Goal: Task Accomplishment & Management: Use online tool/utility

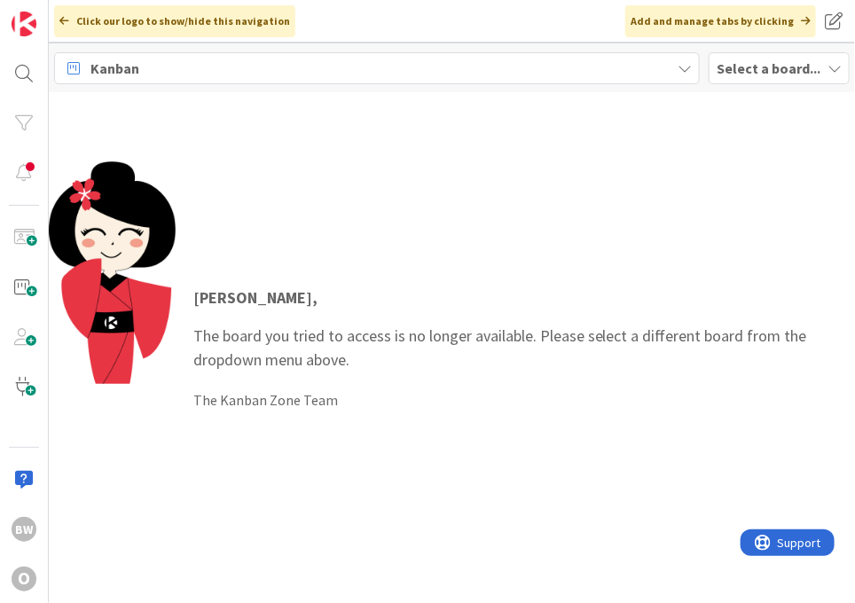
click at [769, 74] on b "Select a board..." at bounding box center [769, 68] width 104 height 18
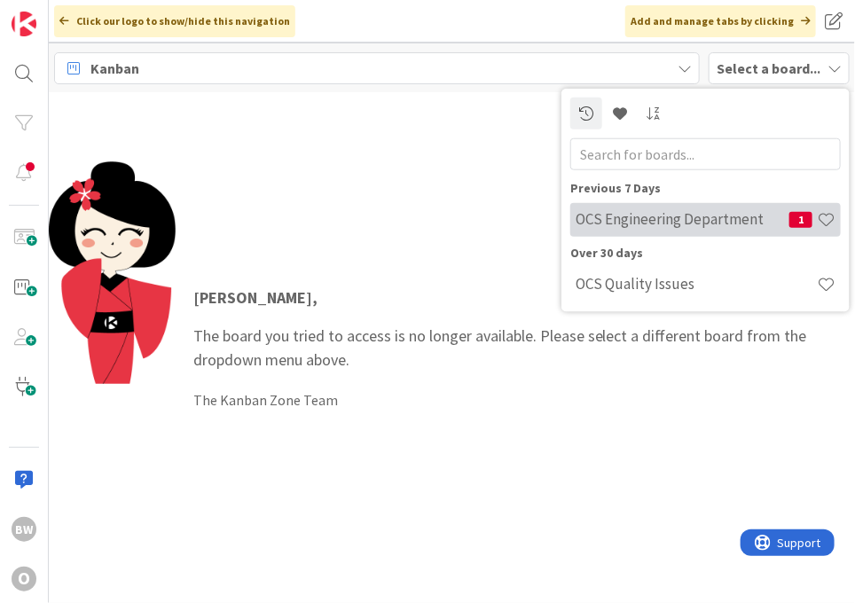
click at [696, 215] on h4 "OCS Engineering Department" at bounding box center [683, 219] width 214 height 18
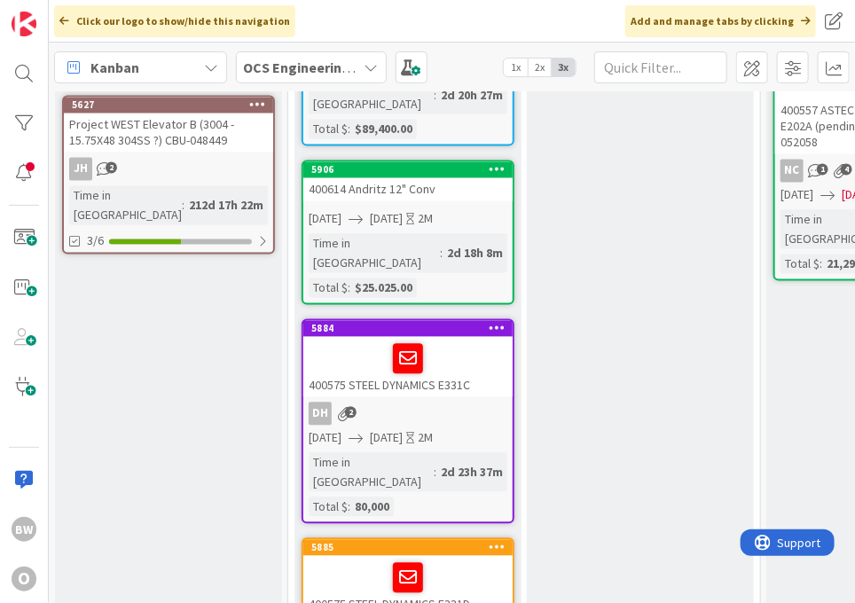
scroll to position [986, 0]
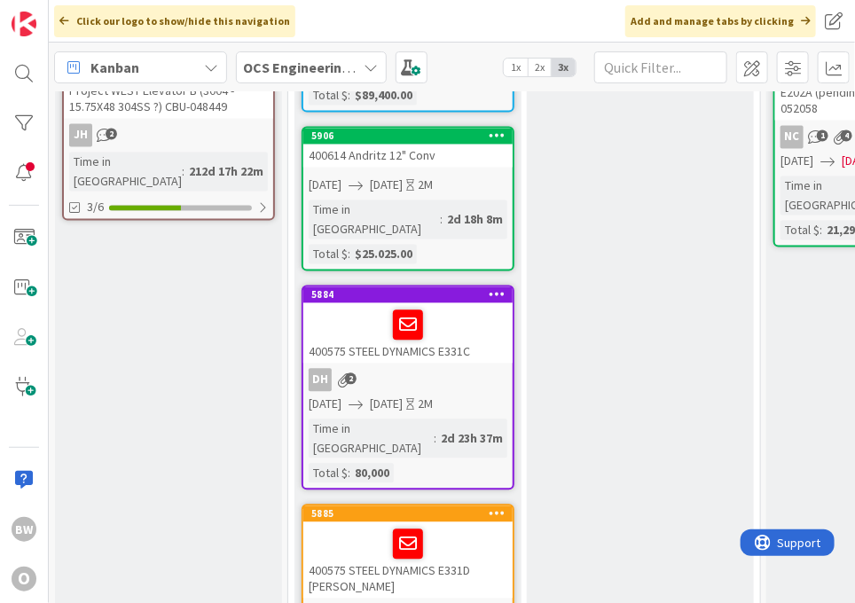
click at [435, 304] on div "400575 STEEL DYNAMICS E331C" at bounding box center [408, 334] width 209 height 60
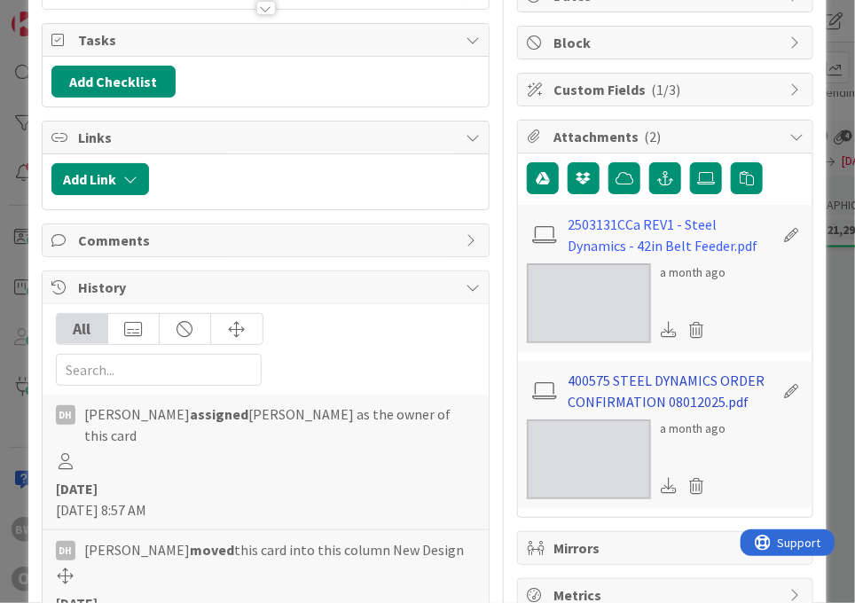
scroll to position [197, 0]
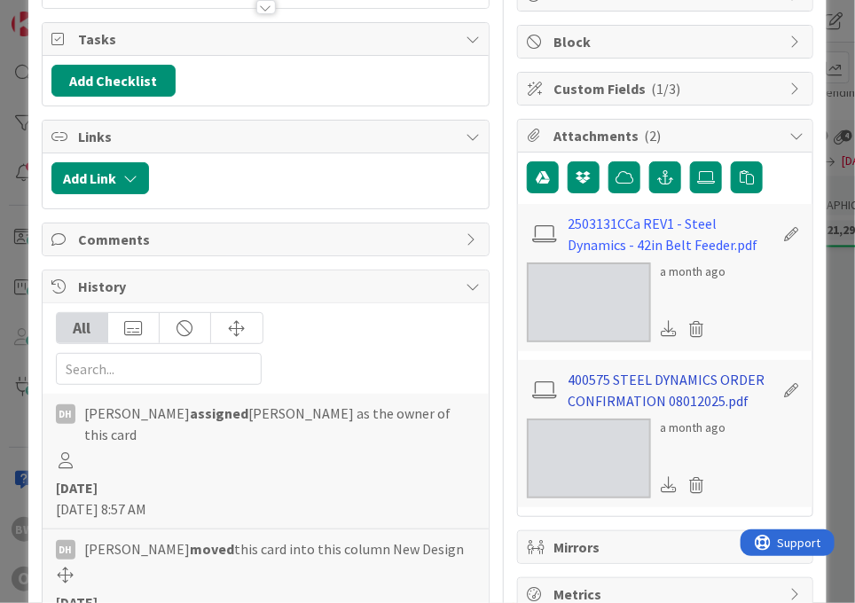
click at [605, 392] on link "400575 STEEL DYNAMICS ORDER CONFIRMATION 08012025.pdf" at bounding box center [671, 390] width 206 height 43
click at [622, 210] on div "2503131CCa REV1 - Steel Dynamics - 42in Belt Feeder.pdf a month ago" at bounding box center [665, 277] width 295 height 147
click at [610, 233] on link "2503131CCa REV1 - Steel Dynamics - 42in Belt Feeder.pdf" at bounding box center [671, 234] width 206 height 43
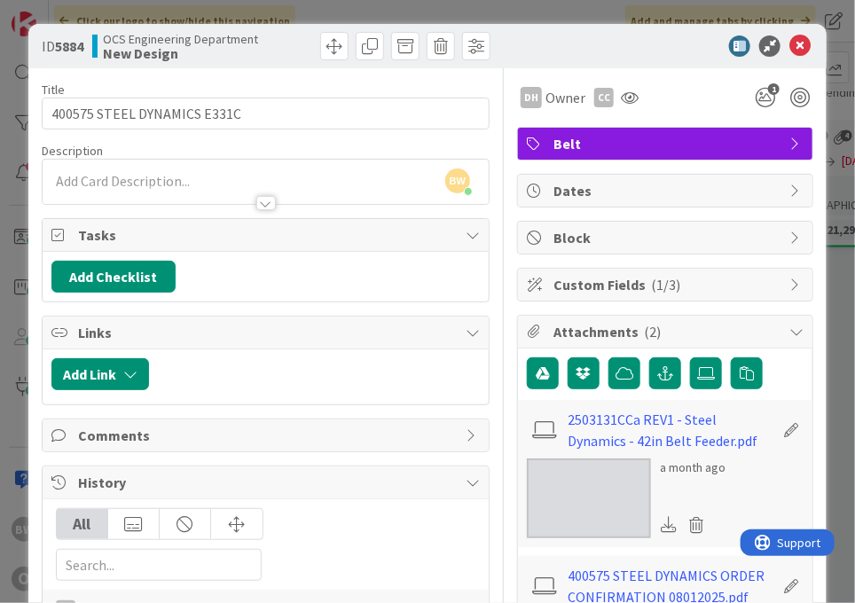
scroll to position [0, 0]
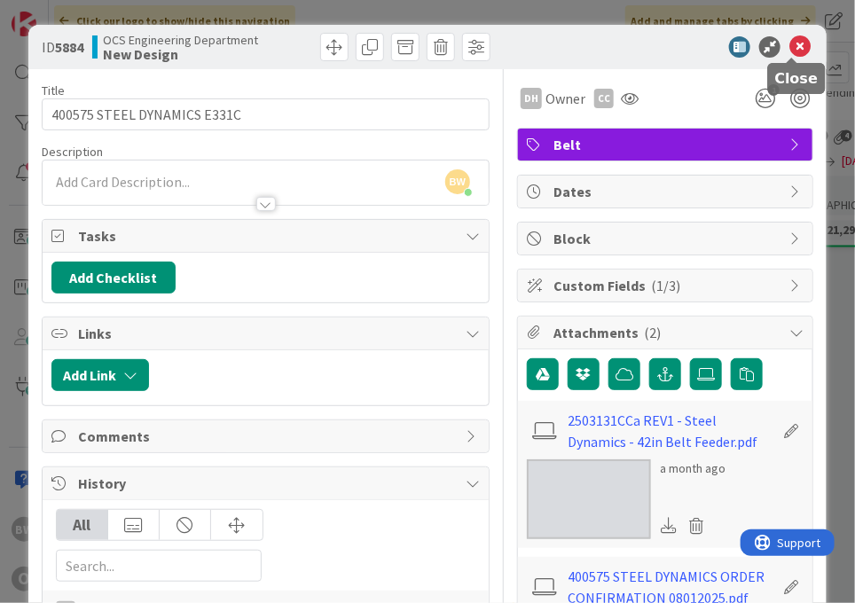
click at [790, 49] on icon at bounding box center [800, 46] width 21 height 21
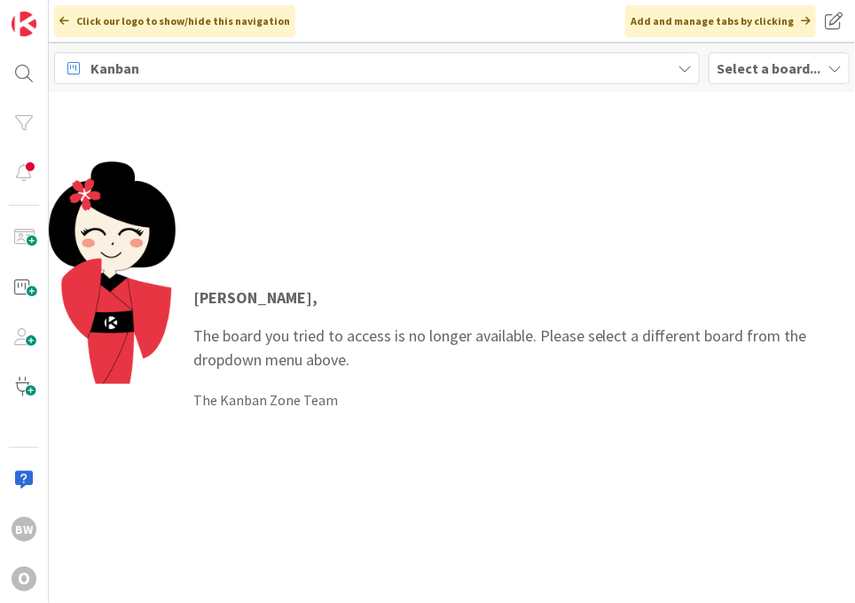
click at [749, 67] on b "Select a board..." at bounding box center [769, 68] width 104 height 18
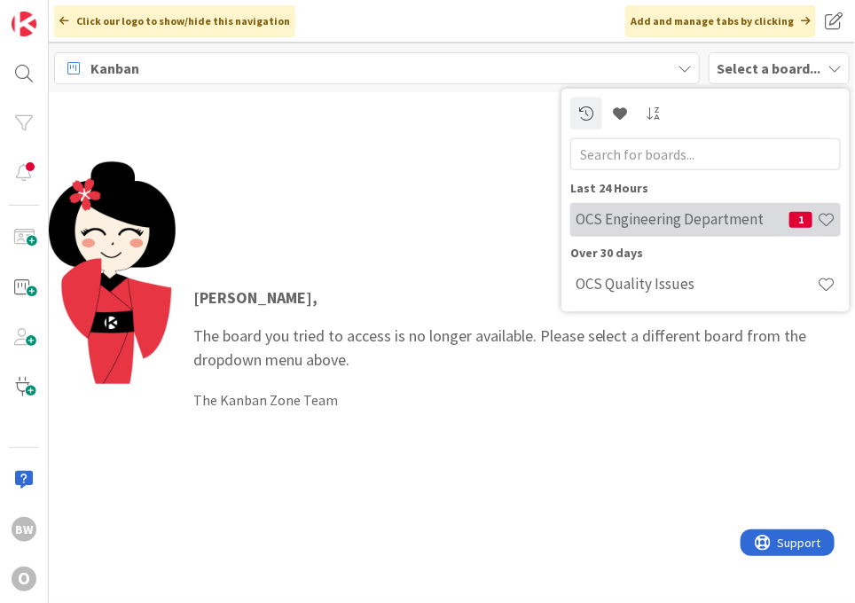
click at [657, 209] on div "OCS Engineering Department 1" at bounding box center [706, 219] width 271 height 34
